Goal: Task Accomplishment & Management: Manage account settings

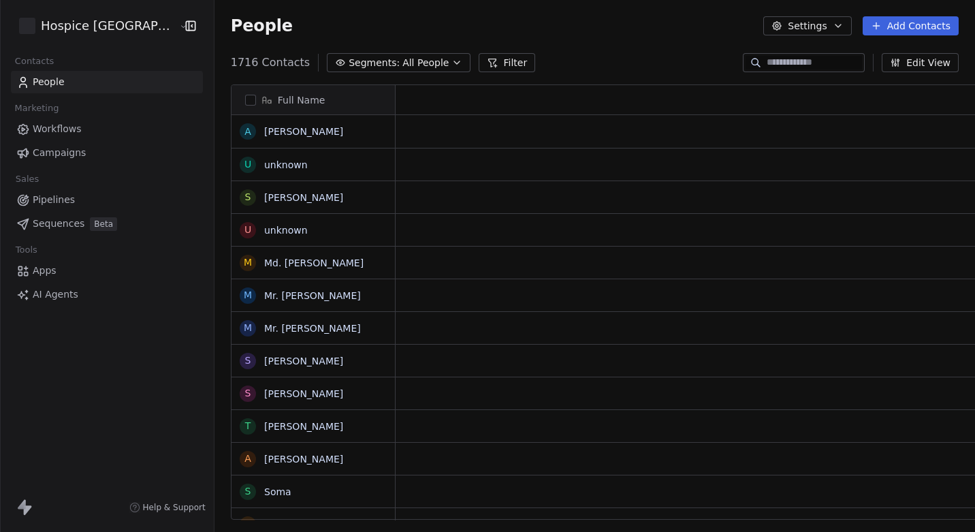
scroll to position [468, 791]
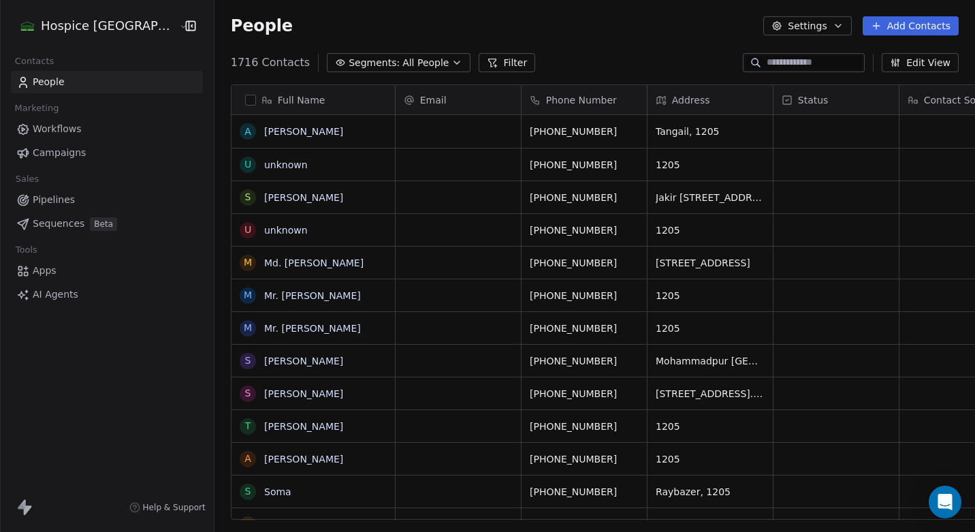
click at [50, 294] on span "AI Agents" at bounding box center [56, 294] width 46 height 14
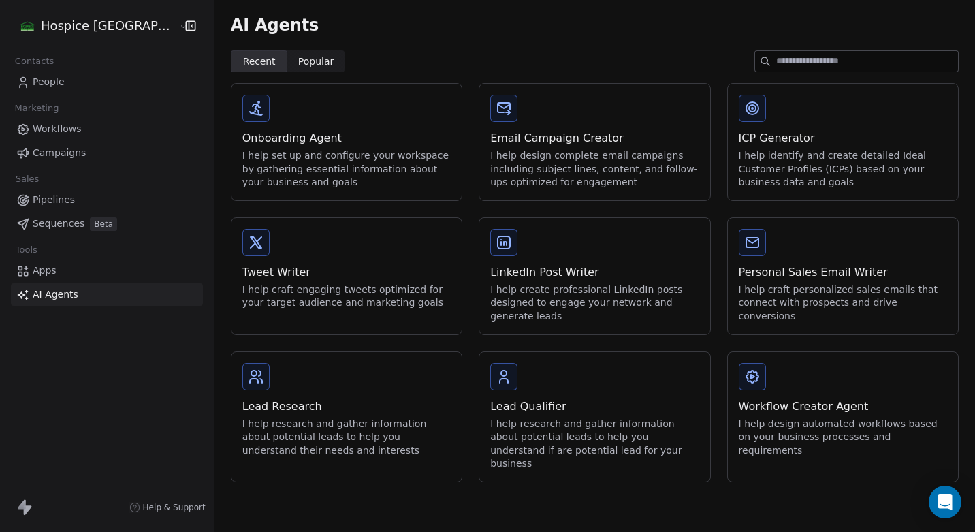
click at [50, 269] on span "Apps" at bounding box center [45, 271] width 24 height 14
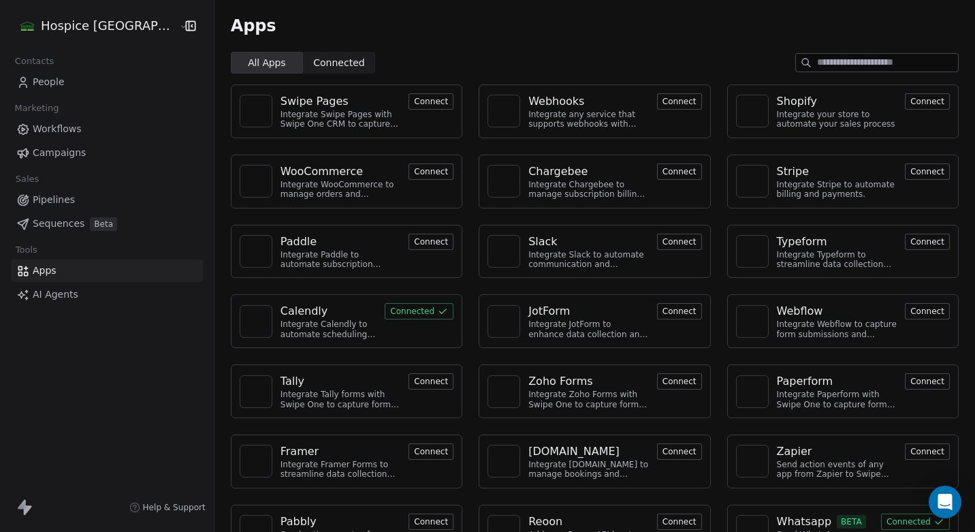
click at [73, 127] on span "Workflows" at bounding box center [57, 129] width 49 height 14
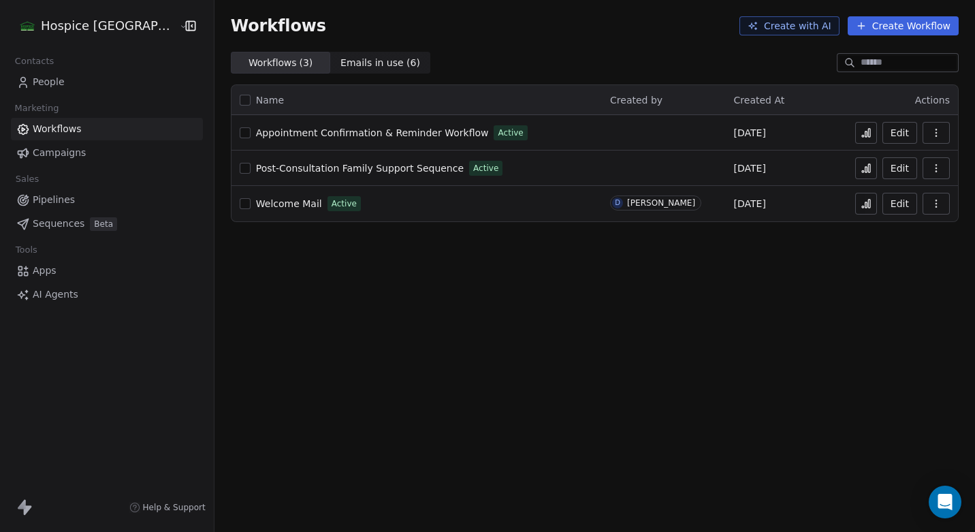
click at [112, 26] on html "Hospice [GEOGRAPHIC_DATA] Contacts People Marketing Workflows Campaigns Sales P…" at bounding box center [487, 266] width 975 height 532
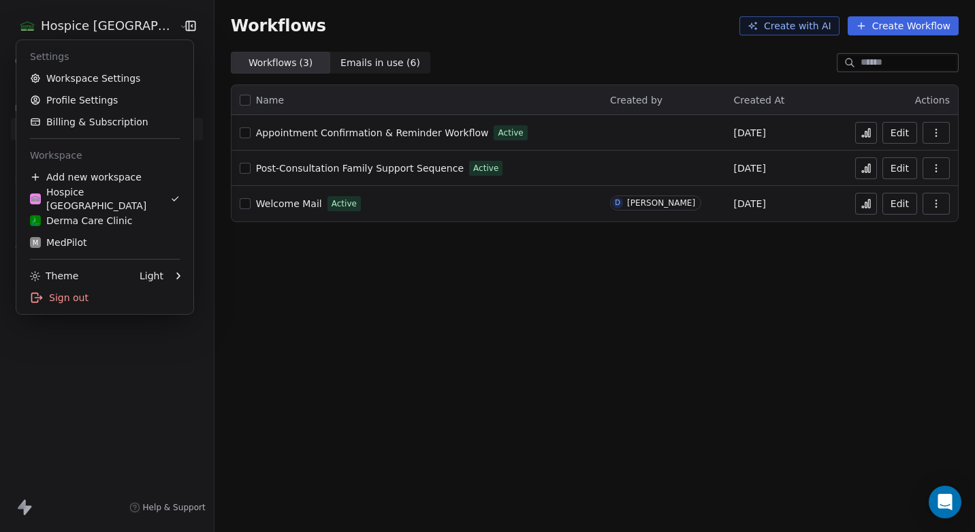
click at [112, 29] on html "Hospice [GEOGRAPHIC_DATA] Contacts People Marketing Workflows Campaigns Sales P…" at bounding box center [487, 266] width 975 height 532
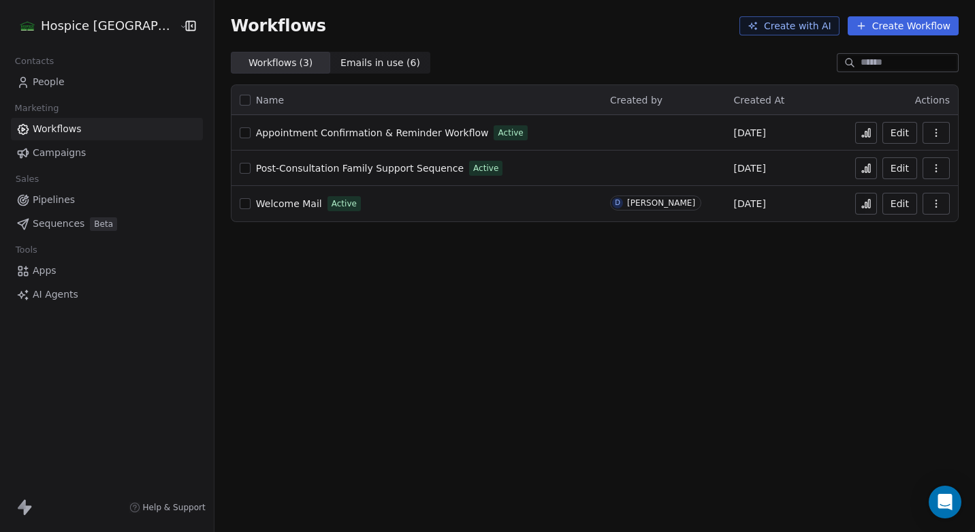
click at [112, 29] on html "Hospice [GEOGRAPHIC_DATA] Contacts People Marketing Workflows Campaigns Sales P…" at bounding box center [487, 266] width 975 height 532
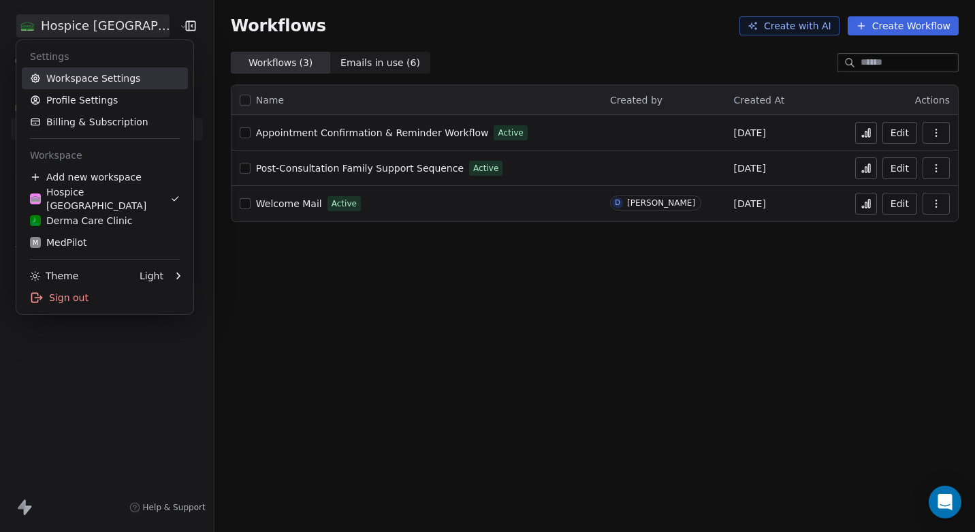
click at [96, 78] on link "Workspace Settings" at bounding box center [105, 78] width 166 height 22
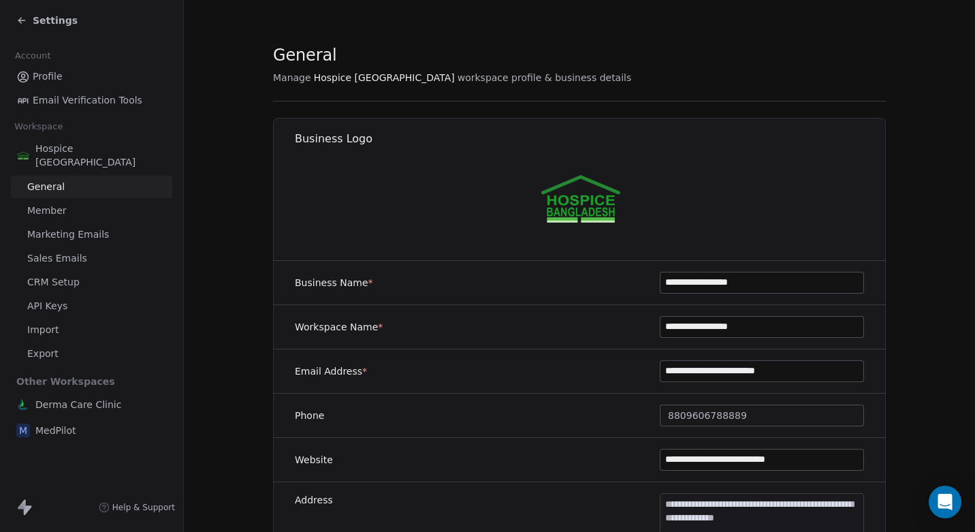
click at [63, 22] on span "Settings" at bounding box center [55, 21] width 45 height 14
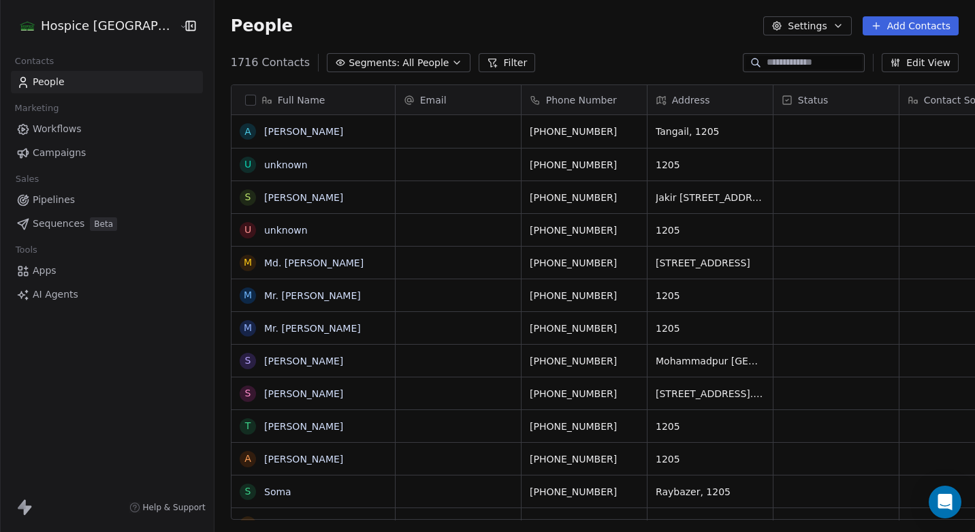
scroll to position [468, 791]
click at [76, 127] on span "Workflows" at bounding box center [57, 129] width 49 height 14
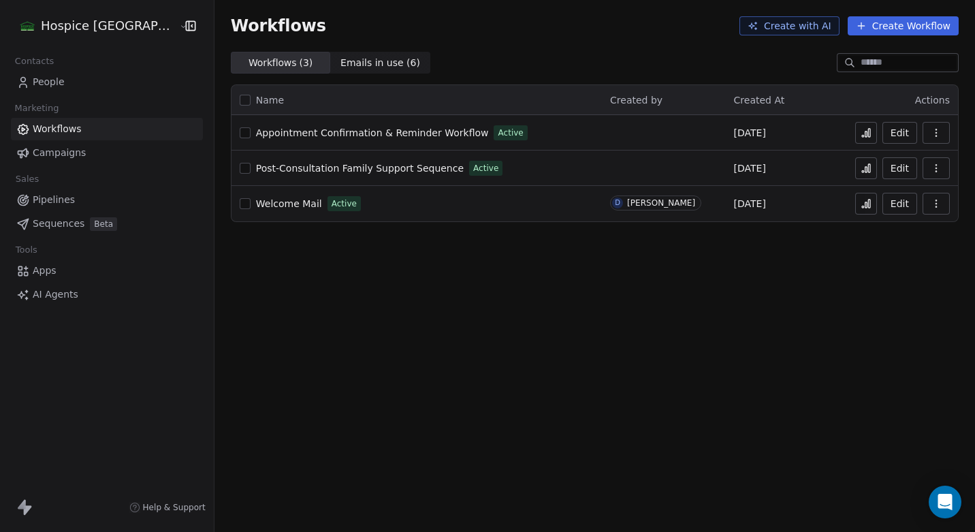
click at [91, 24] on html "Hospice [GEOGRAPHIC_DATA] Contacts People Marketing Workflows Campaigns Sales P…" at bounding box center [487, 266] width 975 height 532
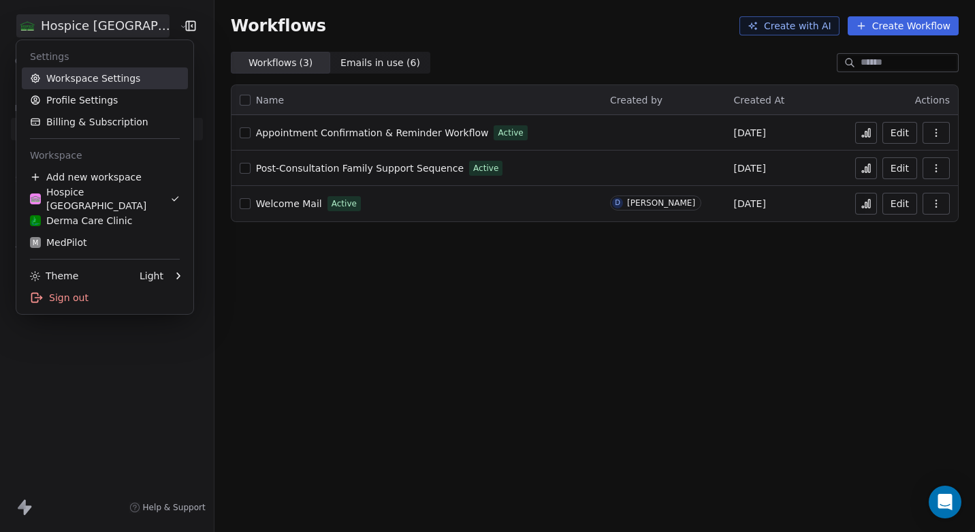
click at [136, 74] on link "Workspace Settings" at bounding box center [105, 78] width 166 height 22
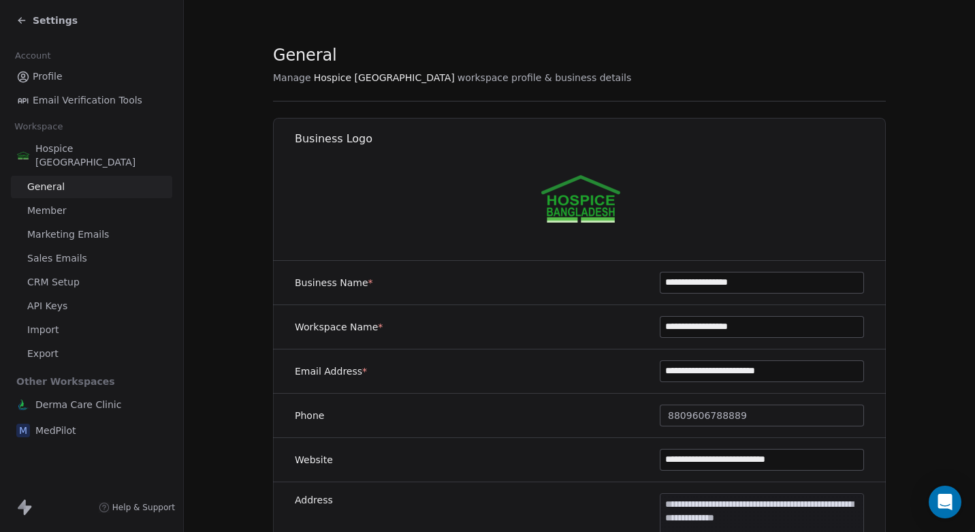
click at [48, 80] on span "Profile" at bounding box center [48, 76] width 30 height 14
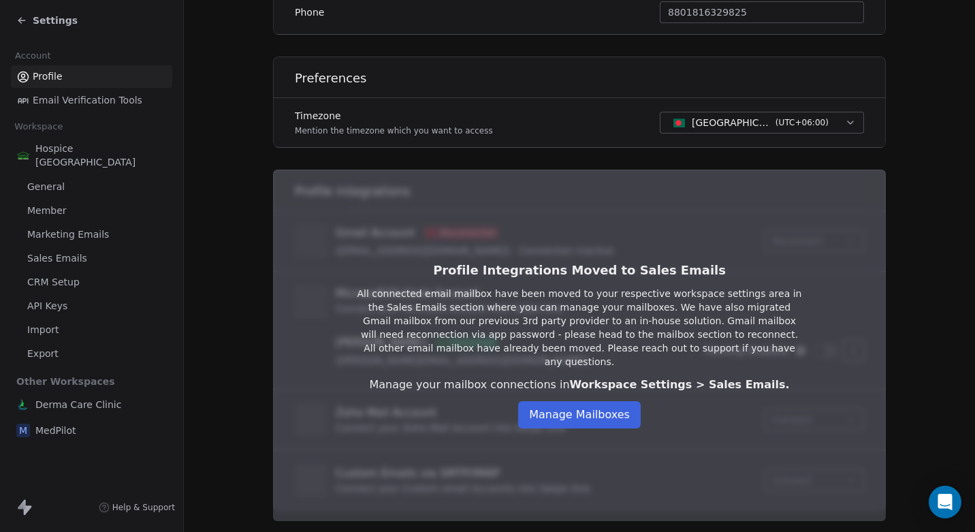
scroll to position [393, 0]
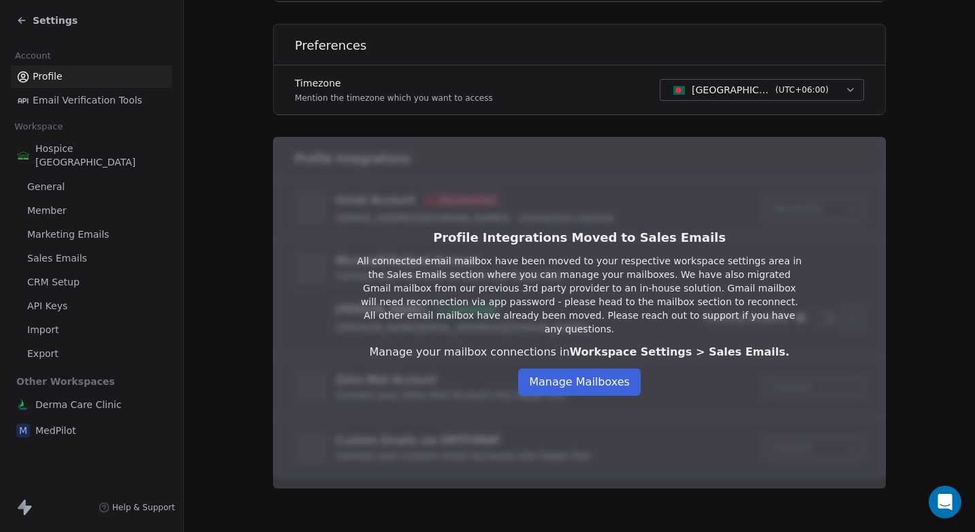
click at [588, 377] on button "Manage Mailboxes" at bounding box center [579, 381] width 123 height 27
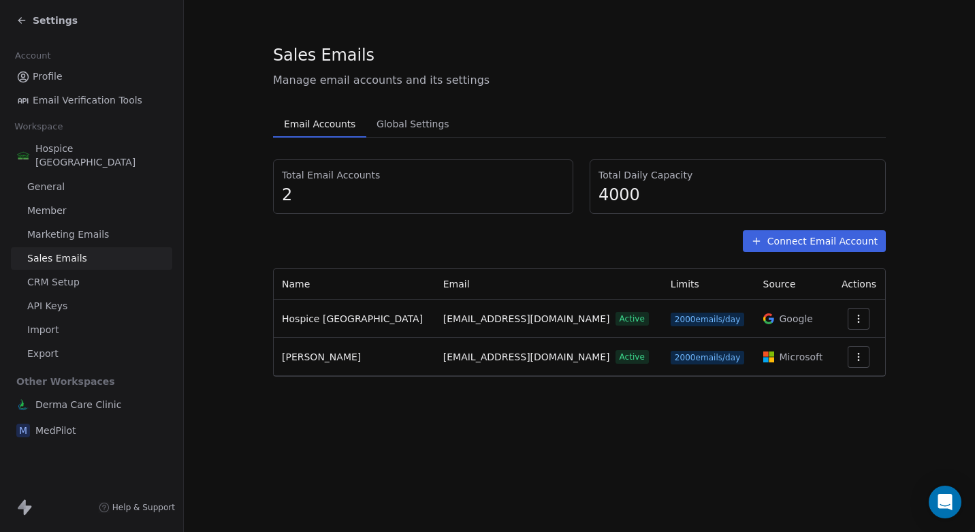
click at [56, 18] on span "Settings" at bounding box center [55, 21] width 45 height 14
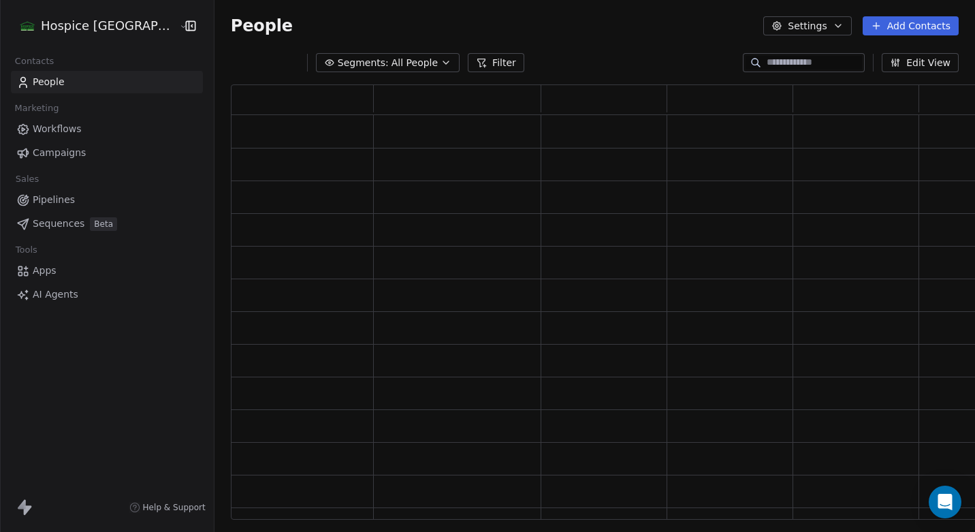
scroll to position [435, 759]
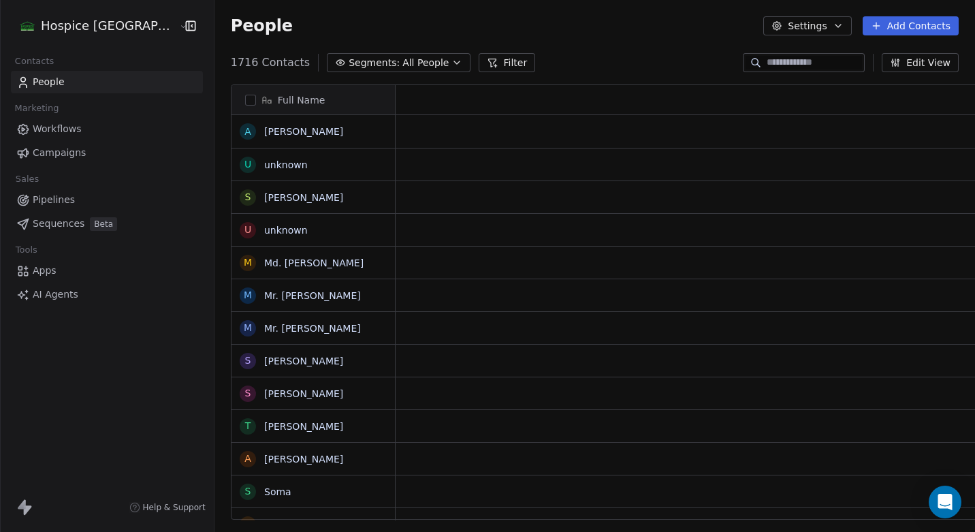
click at [76, 23] on html "Hospice [GEOGRAPHIC_DATA] Contacts People Marketing Workflows Campaigns Sales P…" at bounding box center [487, 266] width 975 height 532
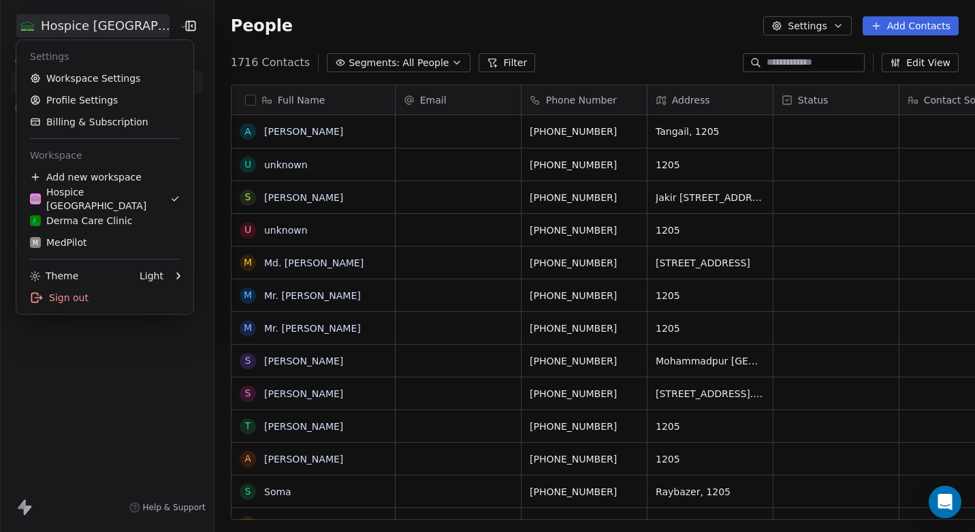
scroll to position [468, 791]
click at [123, 223] on div "Derma Care Clinic" at bounding box center [81, 221] width 102 height 14
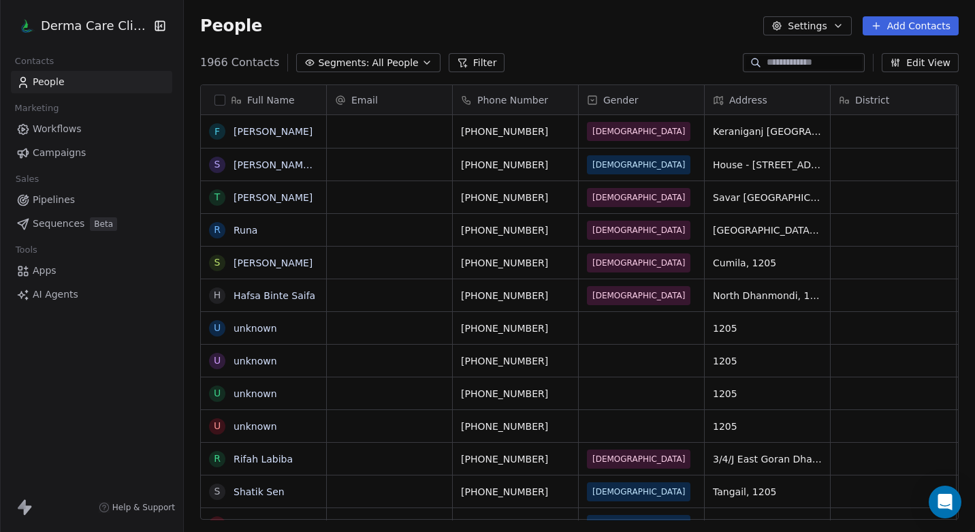
scroll to position [468, 791]
click at [118, 18] on html "Derma Care Clinic Contacts People Marketing Workflows Campaigns Sales Pipelines…" at bounding box center [487, 266] width 975 height 532
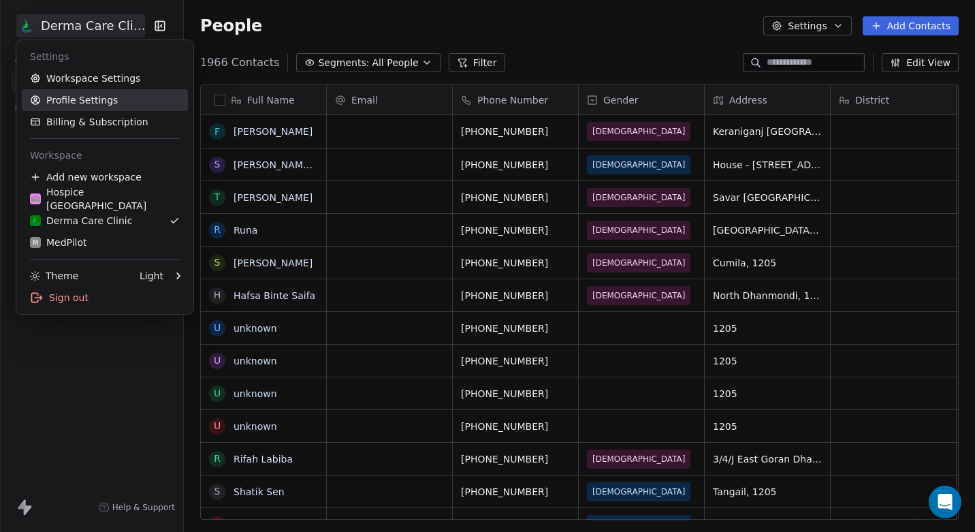
click at [91, 108] on link "Profile Settings" at bounding box center [105, 100] width 166 height 22
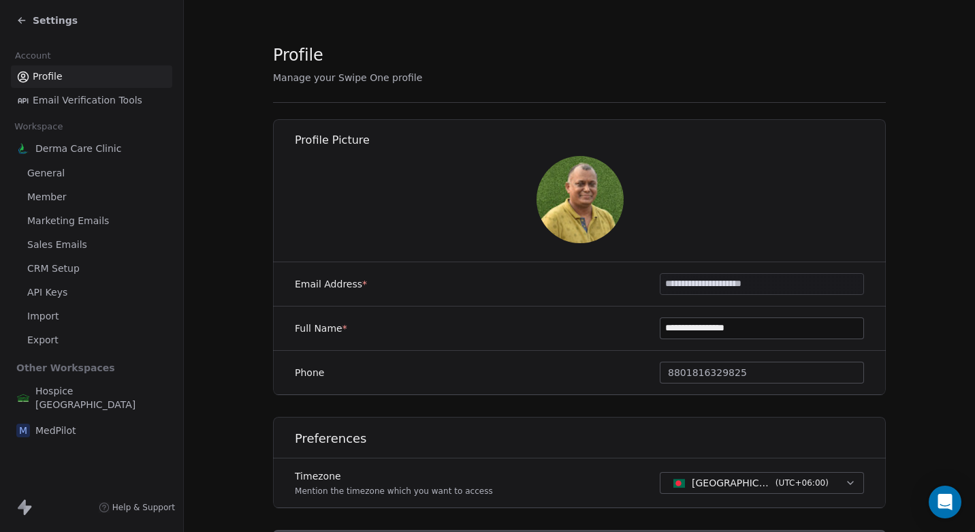
click at [76, 212] on link "Marketing Emails" at bounding box center [91, 221] width 161 height 22
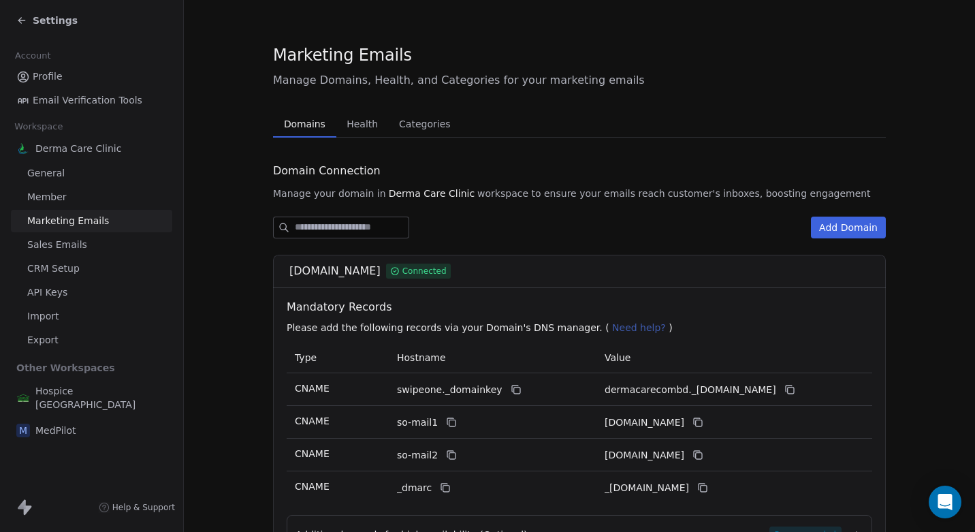
click at [72, 248] on span "Sales Emails" at bounding box center [57, 245] width 60 height 14
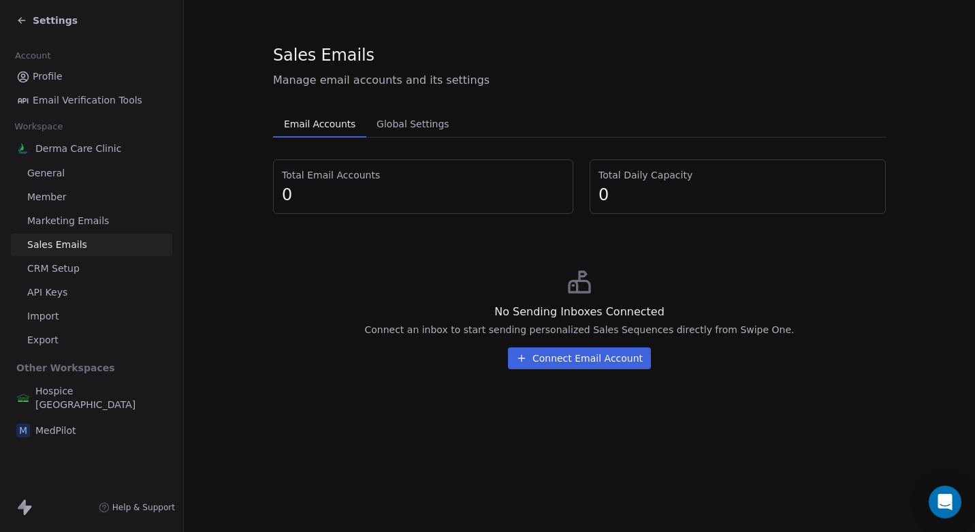
click at [586, 361] on button "Connect Email Account" at bounding box center [579, 358] width 143 height 22
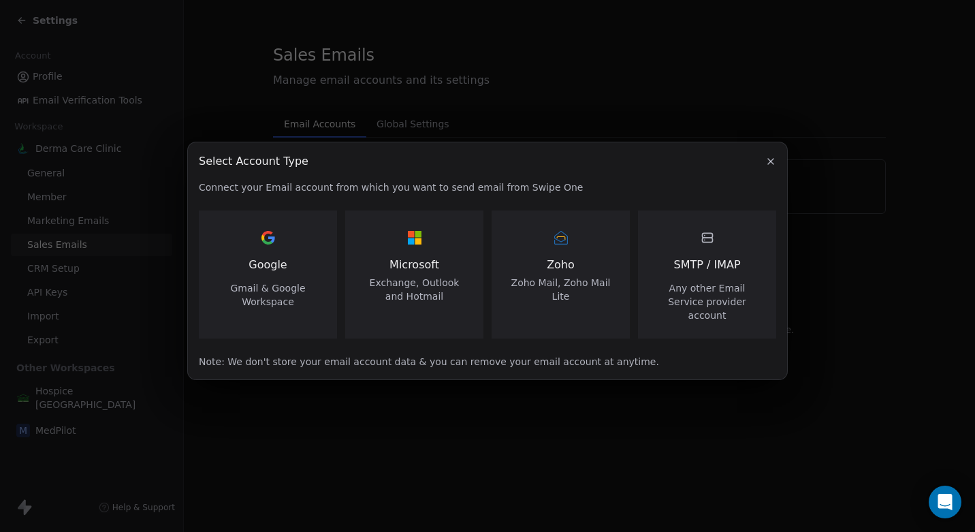
click at [407, 273] on span "Microsoft" at bounding box center [415, 265] width 106 height 16
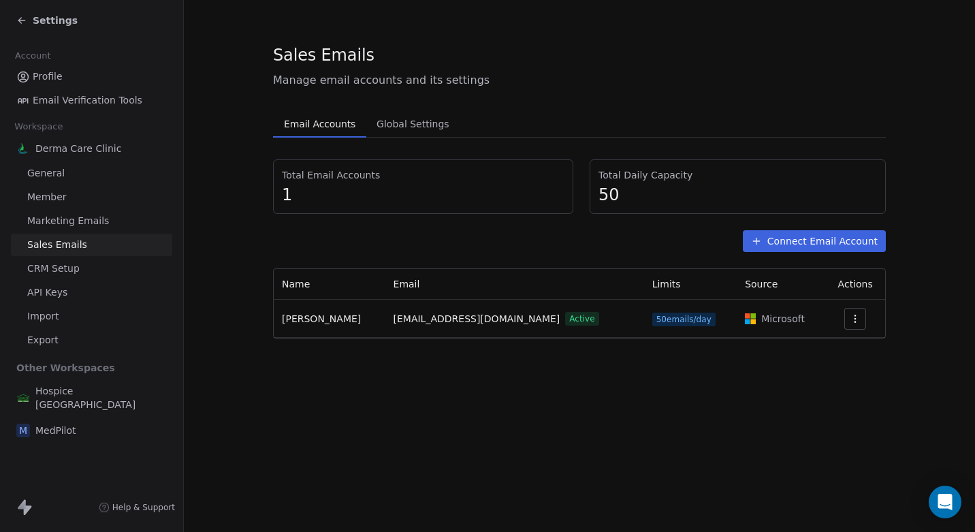
click at [808, 240] on button "Connect Email Account" at bounding box center [814, 241] width 143 height 22
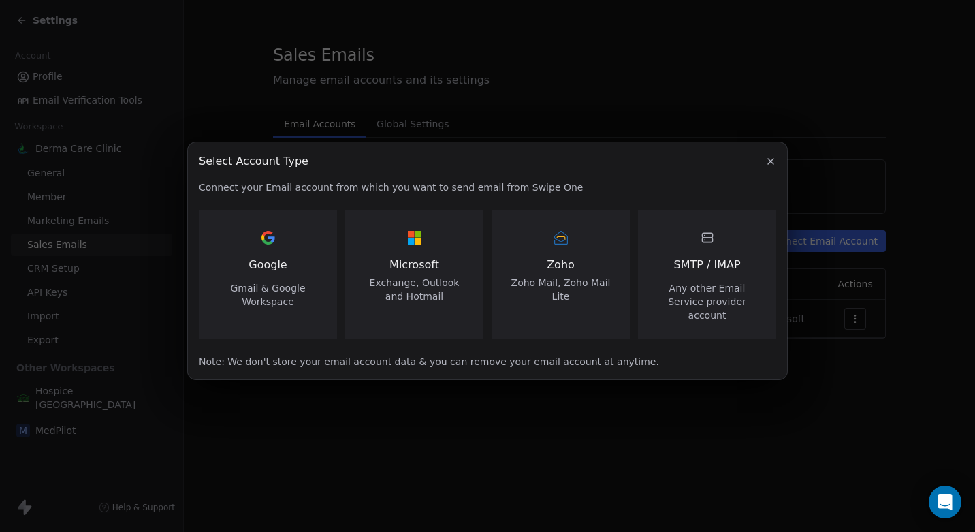
click at [269, 267] on span "Google" at bounding box center [268, 265] width 38 height 16
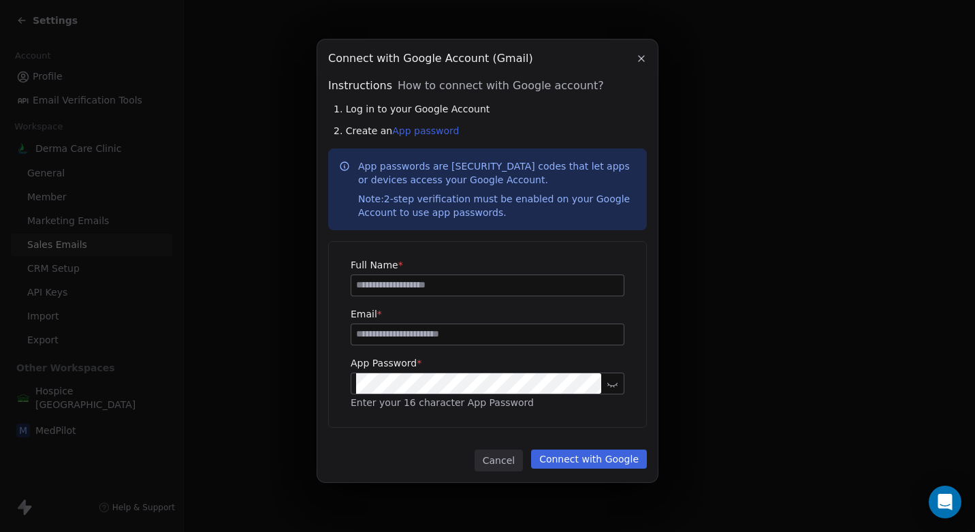
click at [425, 283] on input at bounding box center [487, 285] width 272 height 20
type input "**********"
click at [409, 330] on input at bounding box center [487, 334] width 272 height 20
type input "**********"
click at [613, 458] on button "Connect with Google" at bounding box center [589, 459] width 116 height 19
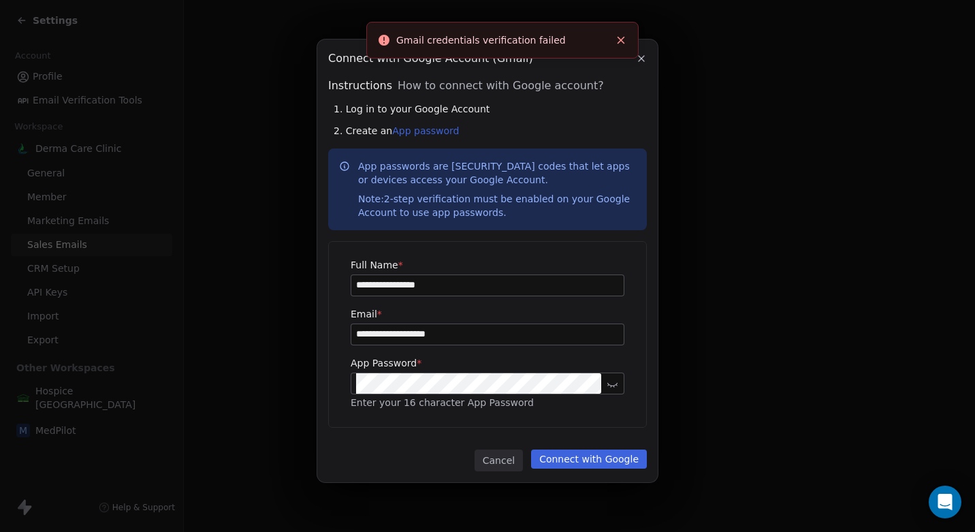
click at [623, 40] on icon "Close toast" at bounding box center [621, 40] width 12 height 12
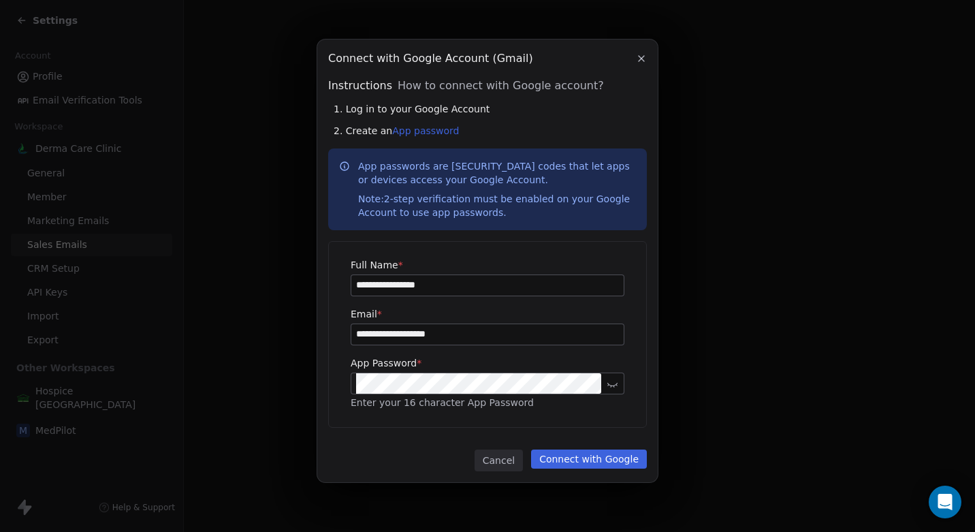
click at [642, 58] on icon "button" at bounding box center [641, 58] width 5 height 5
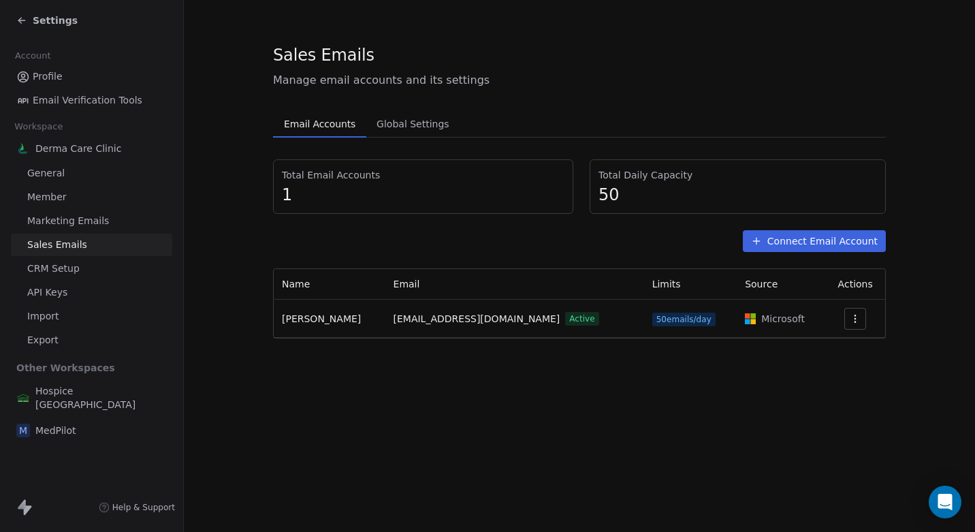
click at [482, 433] on div "Sales Emails Manage email accounts and its settings Email Accounts Email Accoun…" at bounding box center [579, 266] width 791 height 532
click at [57, 278] on link "CRM Setup" at bounding box center [91, 268] width 161 height 22
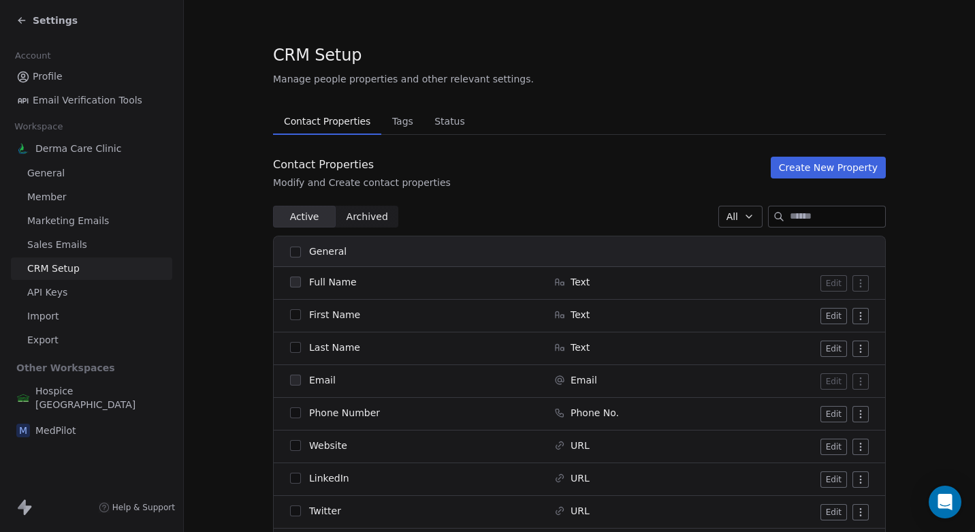
click at [20, 14] on div "Settings" at bounding box center [46, 21] width 61 height 14
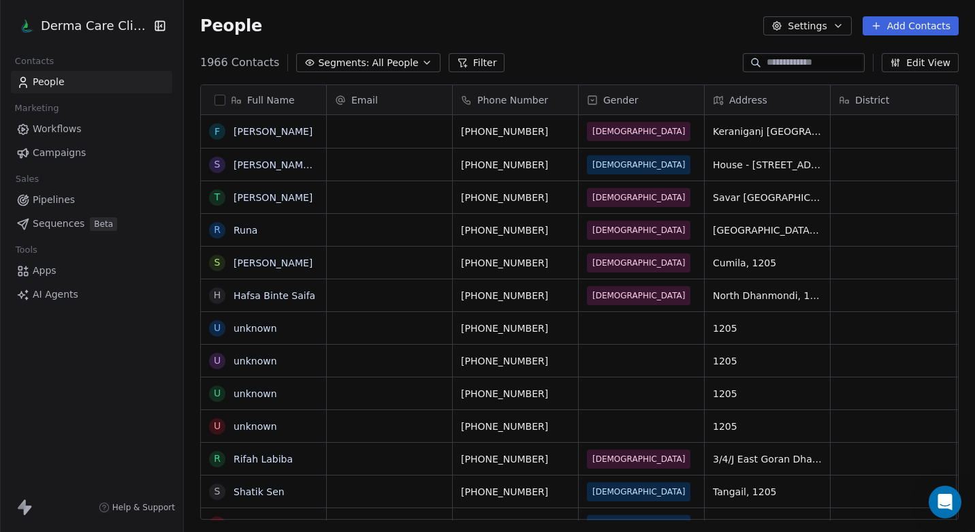
scroll to position [468, 791]
click at [89, 31] on html "Derma Care Clinic Contacts People Marketing Workflows Campaigns Sales Pipelines…" at bounding box center [487, 266] width 975 height 532
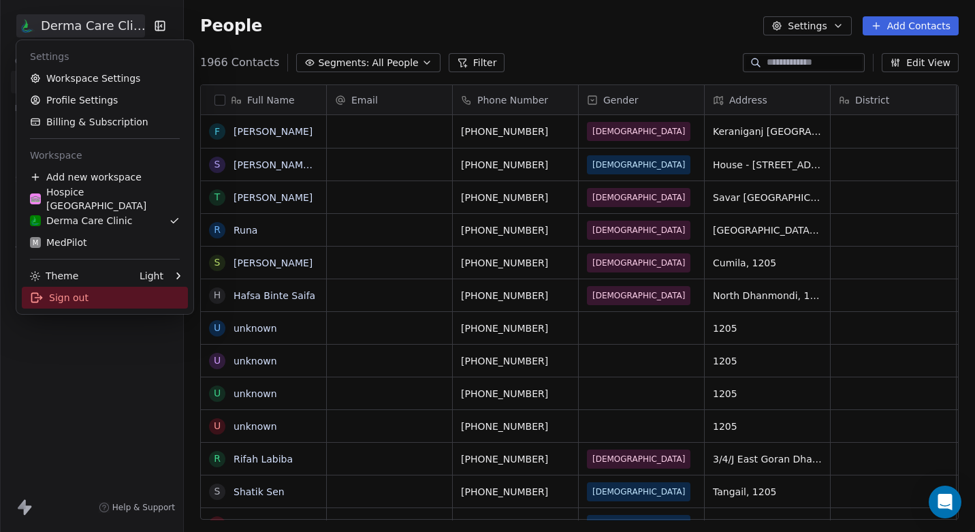
click at [59, 291] on div "Sign out" at bounding box center [105, 298] width 166 height 22
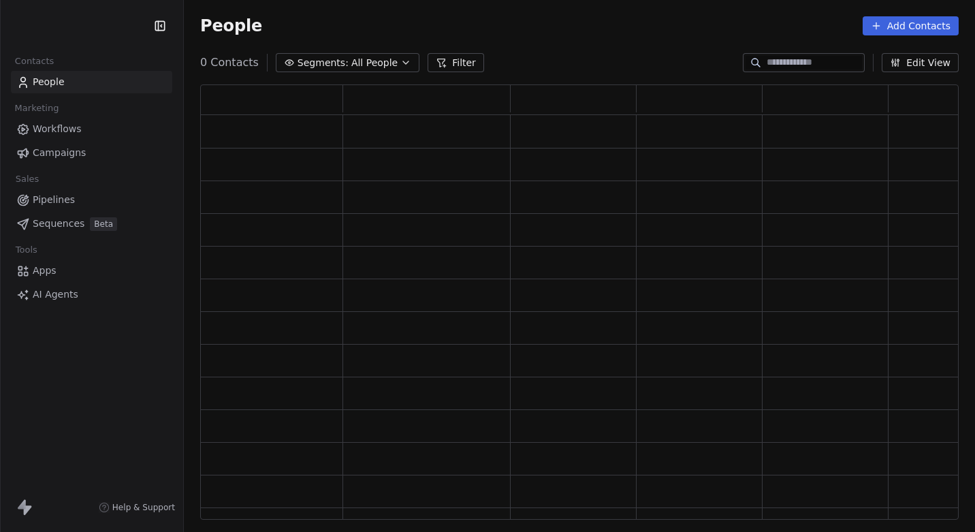
scroll to position [435, 759]
